Goal: Transaction & Acquisition: Purchase product/service

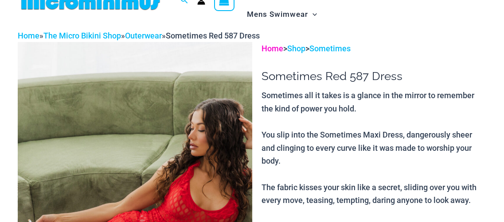
scroll to position [82, 0]
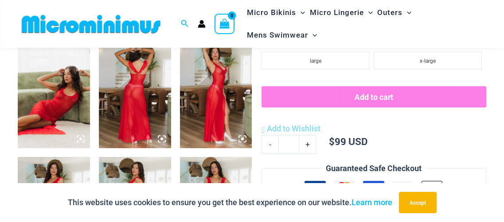
click at [206, 186] on div "This website uses cookies to ensure you get the best experience on our website.…" at bounding box center [252, 202] width 504 height 39
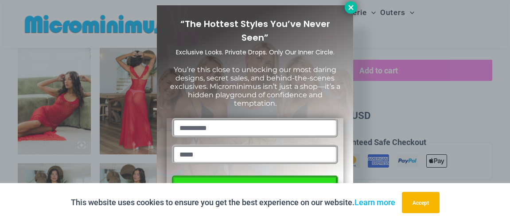
drag, startPoint x: 350, startPoint y: 6, endPoint x: 350, endPoint y: 12, distance: 5.3
click at [350, 9] on icon at bounding box center [351, 8] width 8 height 8
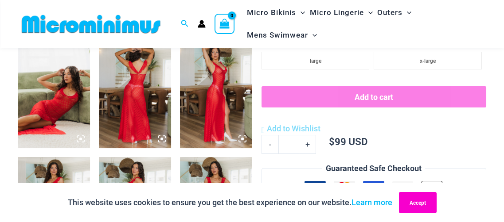
drag, startPoint x: 414, startPoint y: 201, endPoint x: 403, endPoint y: 197, distance: 11.6
click at [413, 201] on button "Accept" at bounding box center [418, 202] width 38 height 21
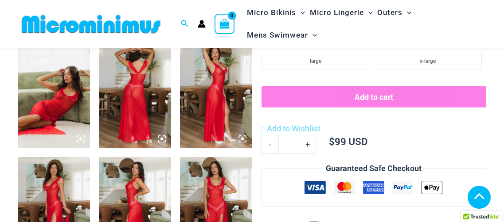
click at [227, 173] on img at bounding box center [216, 211] width 72 height 108
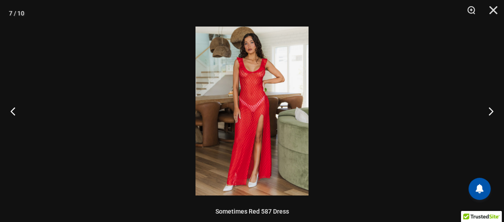
click at [271, 70] on img at bounding box center [251, 111] width 113 height 169
